Goal: Information Seeking & Learning: Learn about a topic

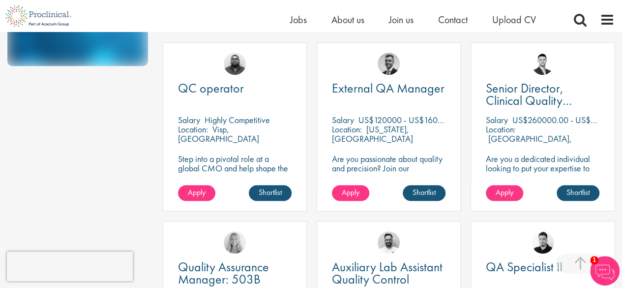
scroll to position [295, 0]
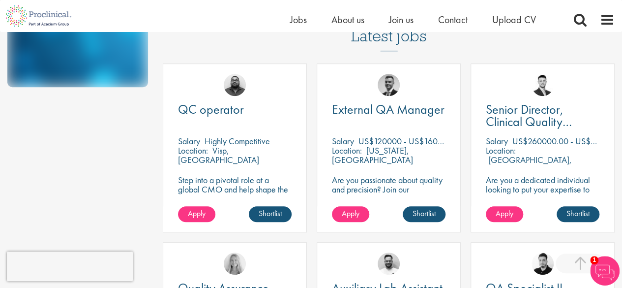
click at [555, 144] on p "US$260000.00 - US$280000.00 per annum" at bounding box center [590, 140] width 156 height 11
click at [548, 139] on p "US$260000.00 - US$280000.00 per annum" at bounding box center [590, 140] width 156 height 11
click at [543, 140] on p "US$260000.00 - US$280000.00 per annum" at bounding box center [590, 140] width 156 height 11
click at [541, 140] on p "US$260000.00 - US$280000.00 per annum" at bounding box center [590, 140] width 156 height 11
click at [539, 140] on p "US$260000.00 - US$280000.00 per annum" at bounding box center [590, 140] width 156 height 11
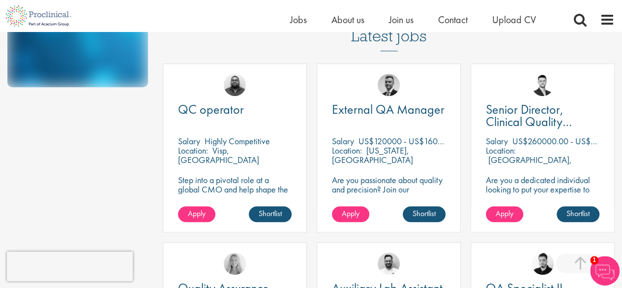
click at [531, 141] on p "US$260000.00 - US$280000.00 per annum" at bounding box center [590, 140] width 156 height 11
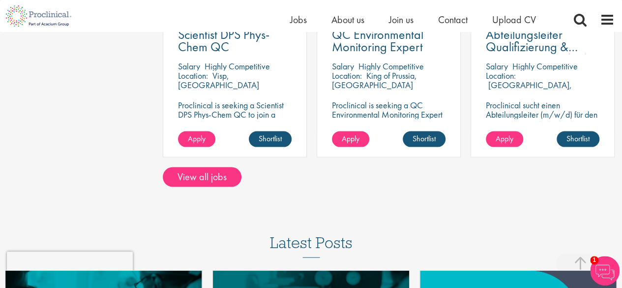
scroll to position [885, 0]
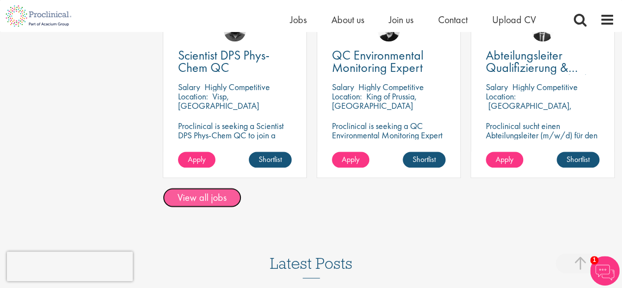
click at [167, 191] on link "View all jobs" at bounding box center [202, 197] width 79 height 20
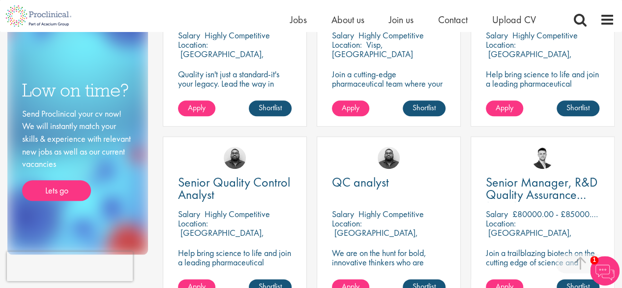
scroll to position [492, 0]
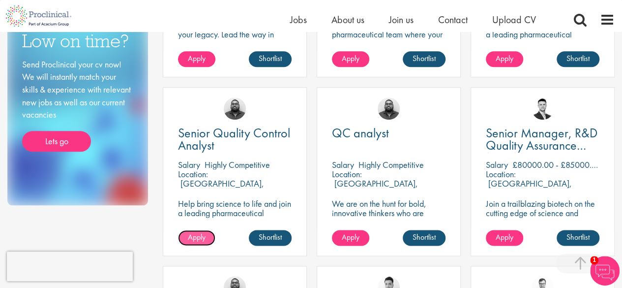
click at [211, 236] on link "Apply" at bounding box center [196, 238] width 37 height 16
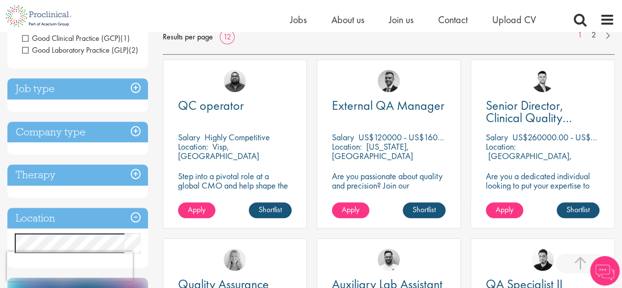
scroll to position [197, 0]
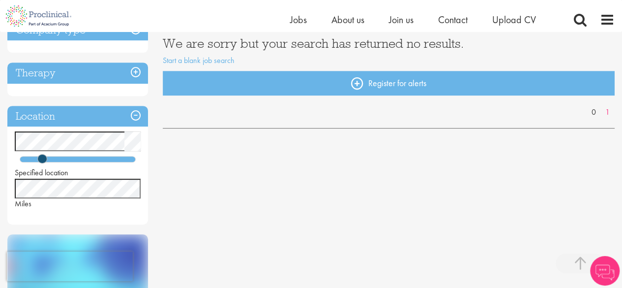
scroll to position [197, 0]
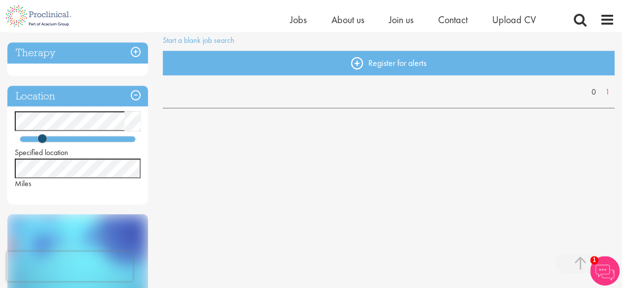
click at [13, 168] on div "Specified location Miles" at bounding box center [77, 150] width 141 height 78
click at [79, 190] on div "Location Specified location Miles" at bounding box center [77, 145] width 141 height 118
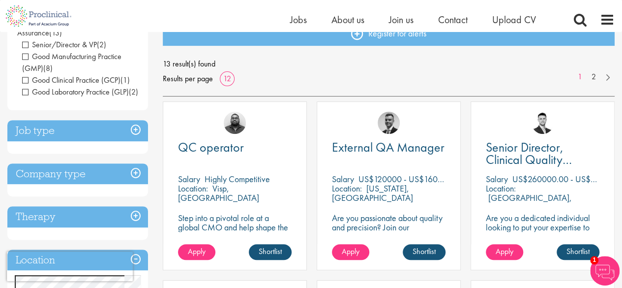
scroll to position [246, 0]
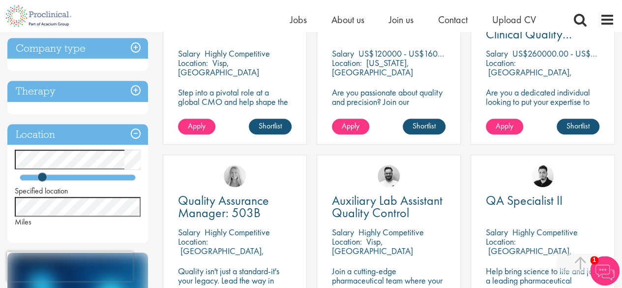
click at [135, 145] on h3 "Location" at bounding box center [77, 134] width 141 height 21
click at [136, 145] on h3 "Location" at bounding box center [77, 134] width 141 height 21
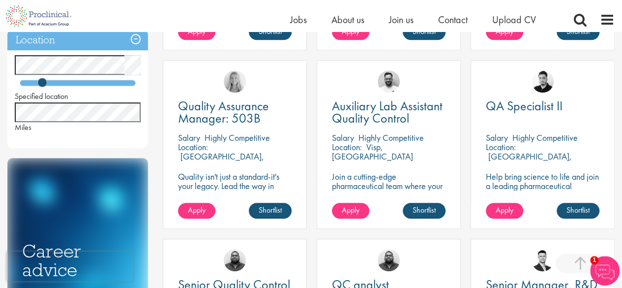
scroll to position [344, 0]
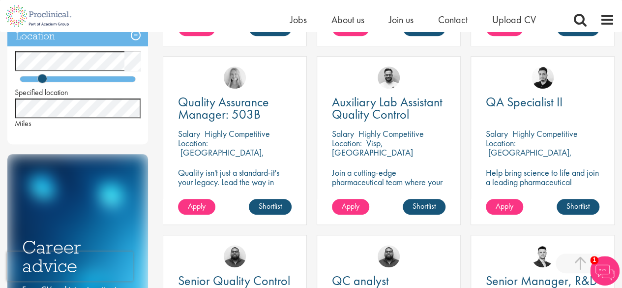
click at [93, 144] on div "Location Specified location Miles" at bounding box center [77, 85] width 141 height 118
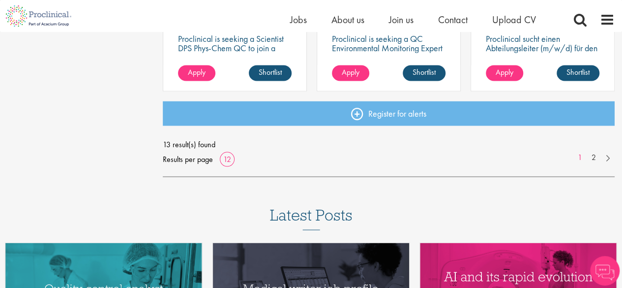
scroll to position [833, 0]
